Goal: Transaction & Acquisition: Purchase product/service

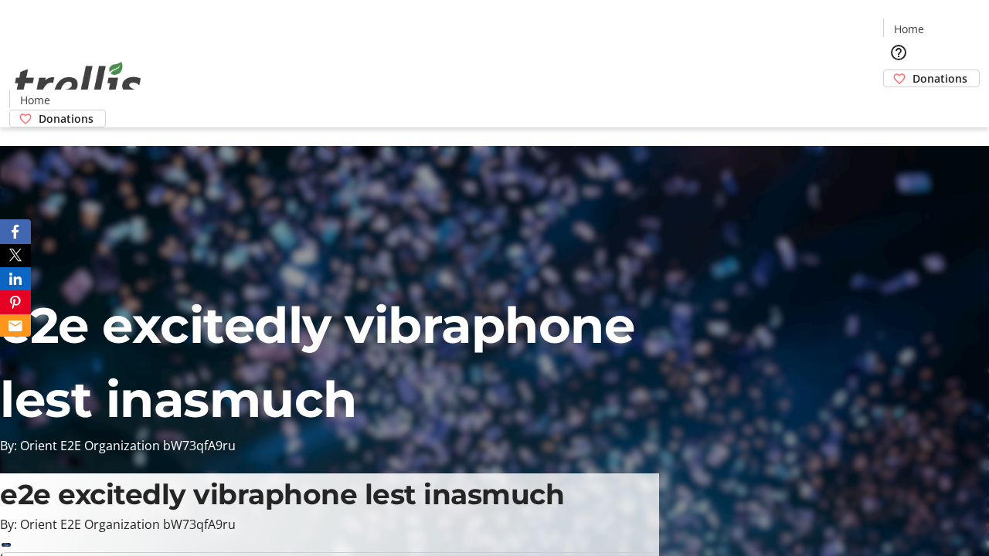
click at [913, 70] on span "Donations" at bounding box center [940, 78] width 55 height 16
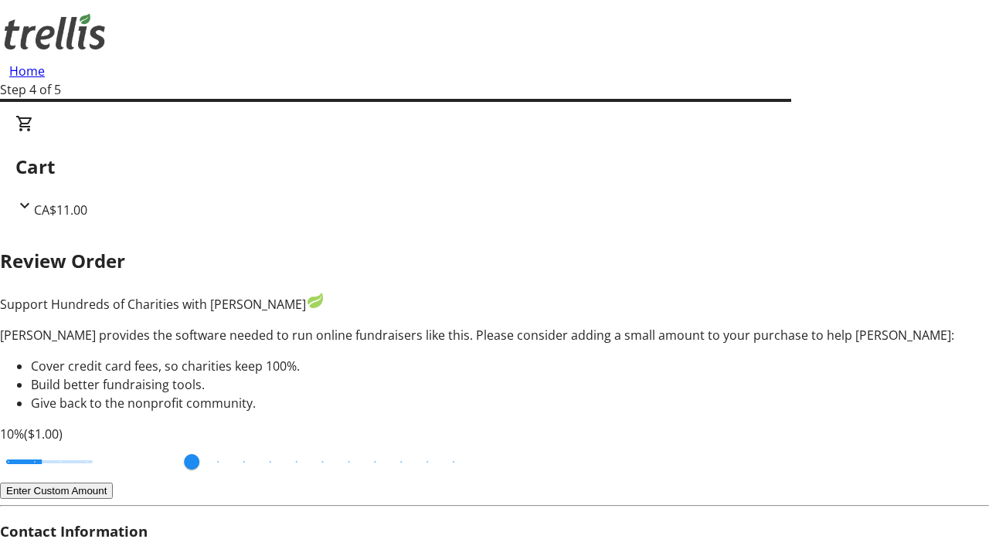
click at [113, 483] on button "Enter Custom Amount" at bounding box center [56, 491] width 113 height 16
